Goal: Obtain resource: Download file/media

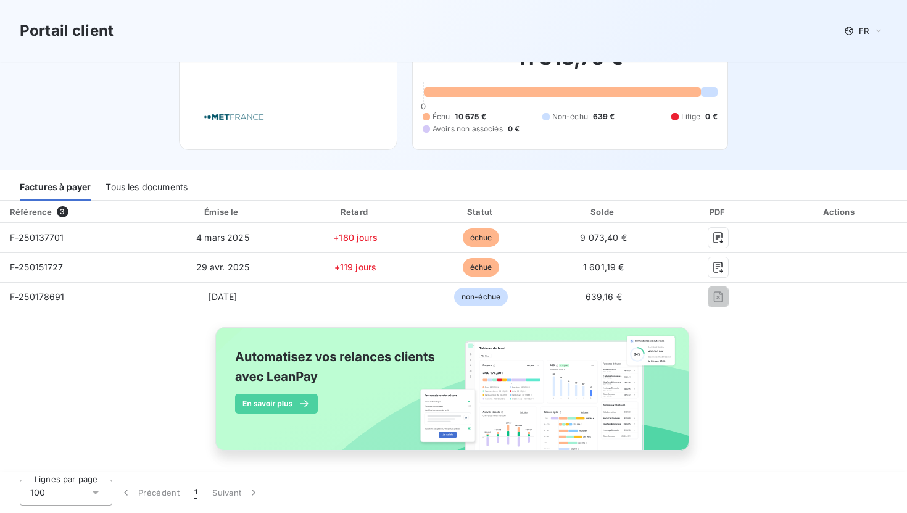
scroll to position [51, 0]
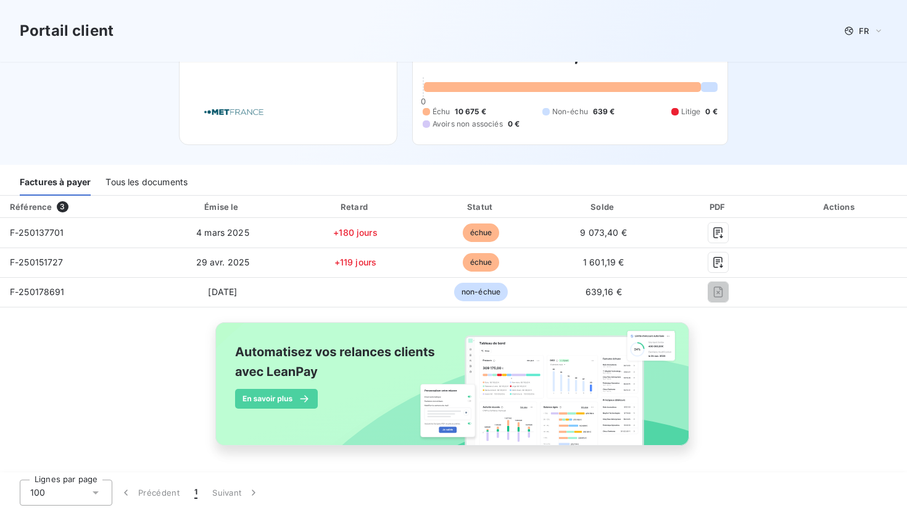
click at [172, 186] on div "Tous les documents" at bounding box center [147, 183] width 82 height 26
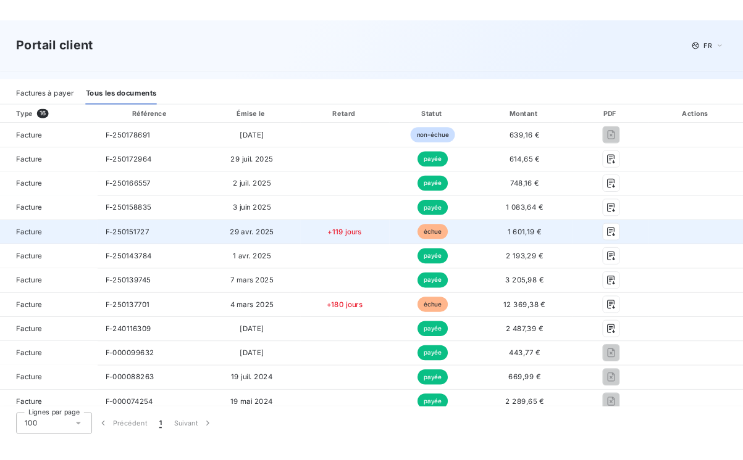
scroll to position [143, 0]
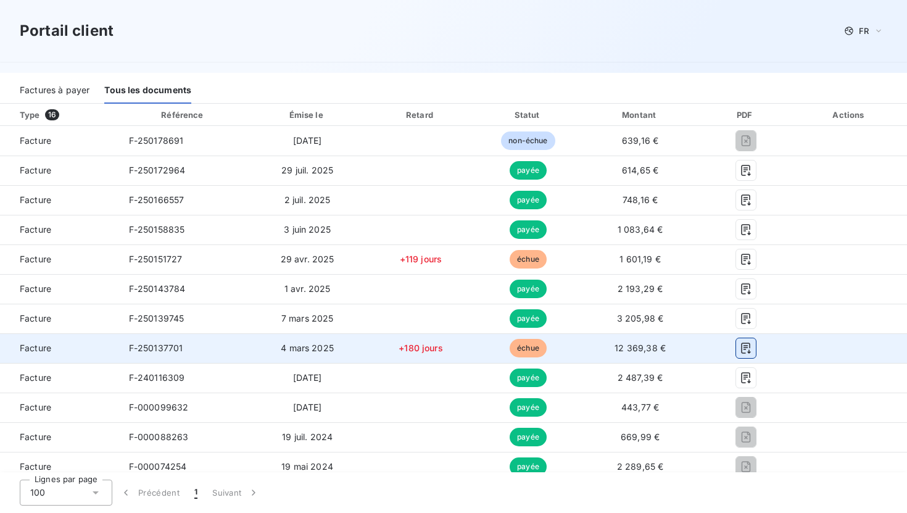
click at [740, 348] on icon "button" at bounding box center [746, 348] width 12 height 12
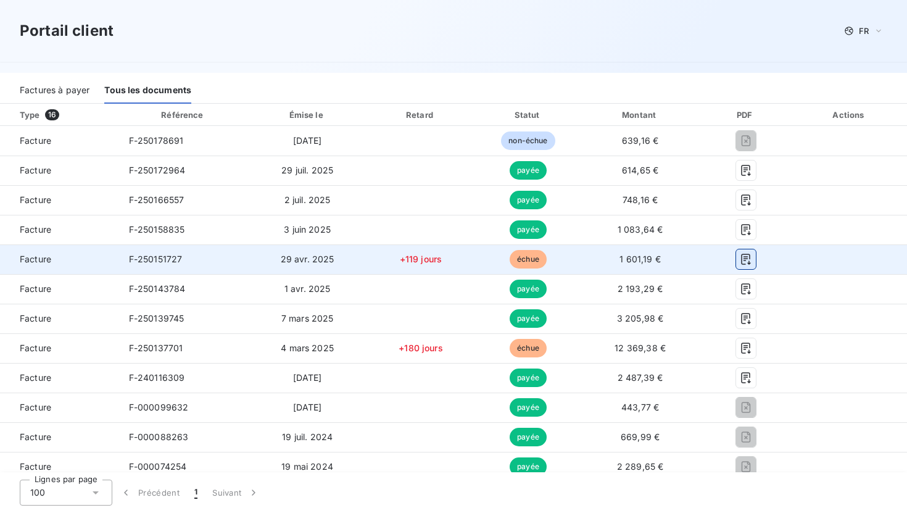
click at [743, 256] on icon "button" at bounding box center [746, 259] width 12 height 12
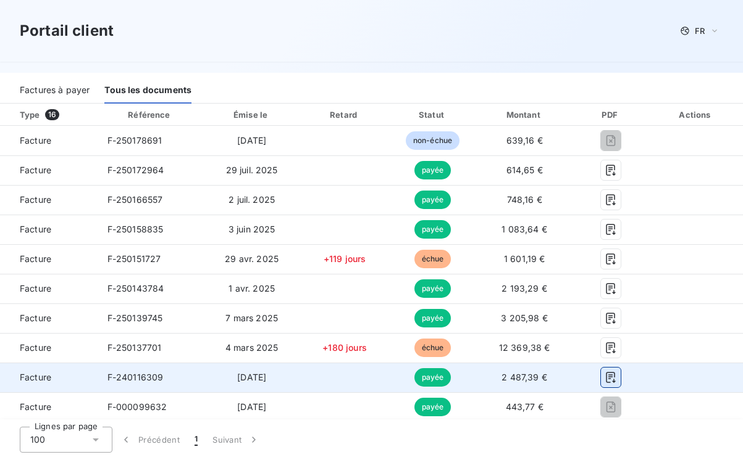
click at [606, 377] on icon "button" at bounding box center [610, 377] width 9 height 11
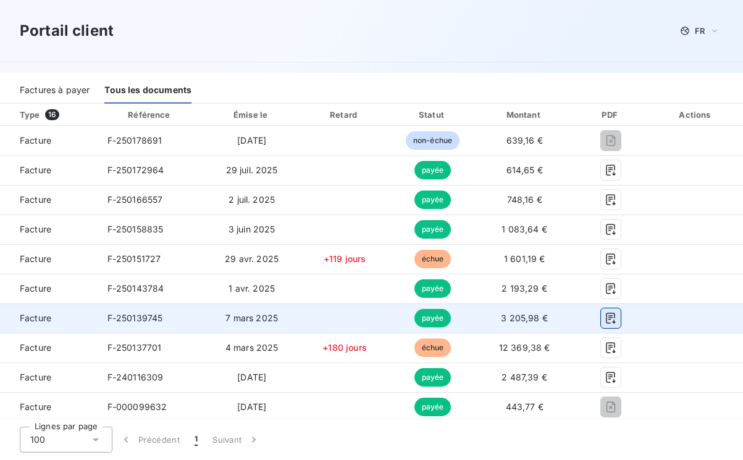
click at [606, 320] on icon "button" at bounding box center [610, 318] width 9 height 11
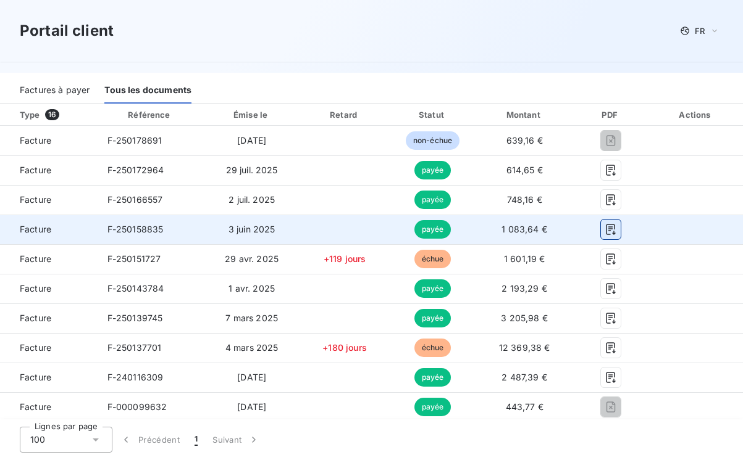
click at [604, 230] on icon "button" at bounding box center [610, 229] width 12 height 12
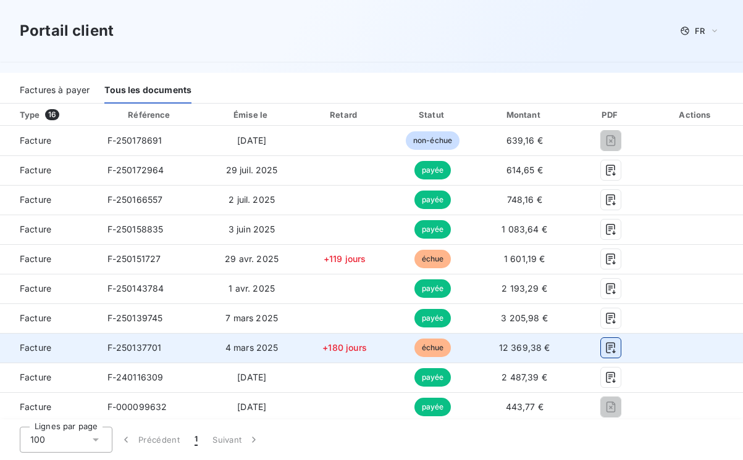
click at [606, 349] on icon "button" at bounding box center [610, 348] width 9 height 11
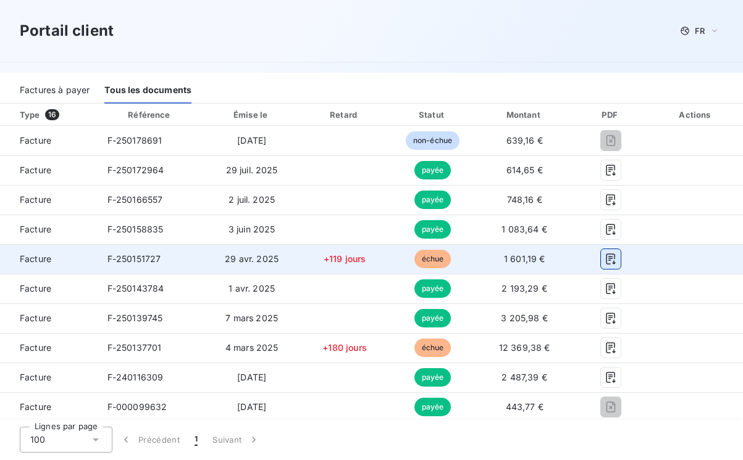
click at [606, 258] on icon "button" at bounding box center [610, 259] width 9 height 11
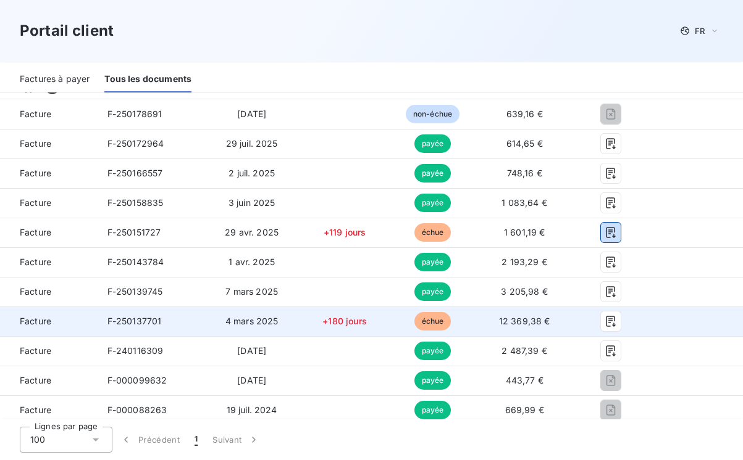
scroll to position [168, 0]
